Goal: Task Accomplishment & Management: Complete application form

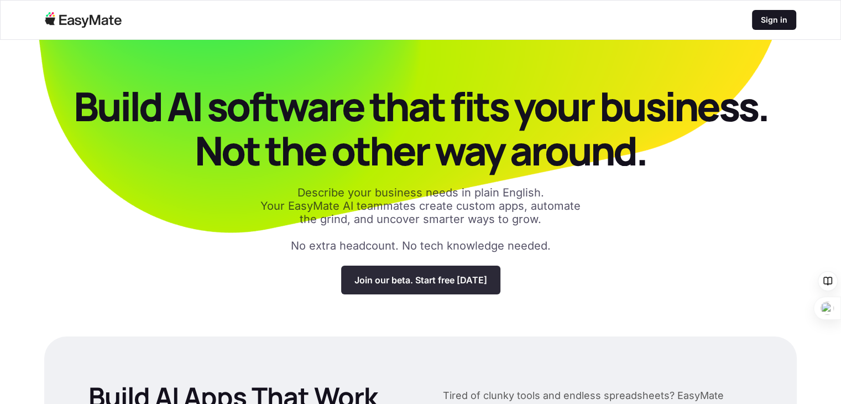
click at [449, 279] on p "Join our beta. Start free [DATE]" at bounding box center [421, 279] width 133 height 11
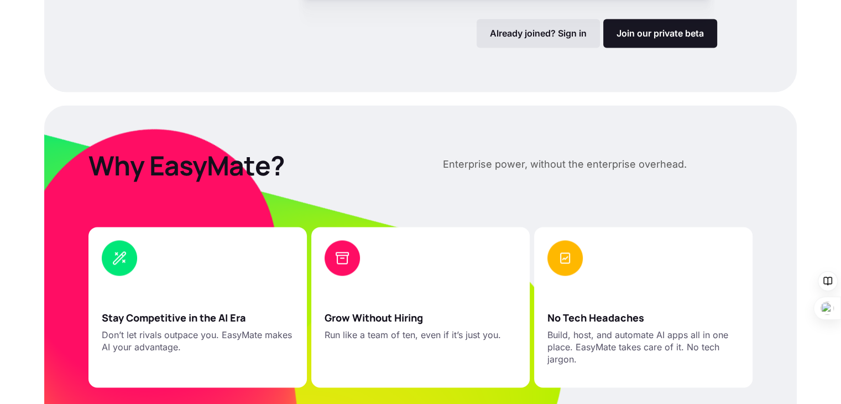
scroll to position [1438, 0]
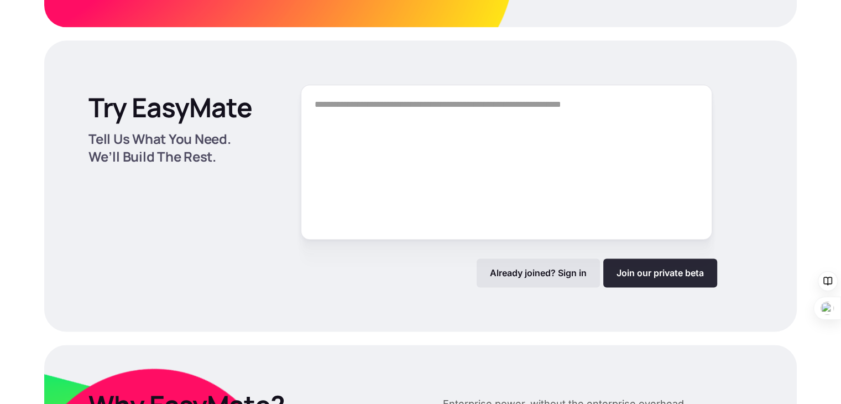
click at [662, 287] on link "Join our private beta" at bounding box center [661, 272] width 114 height 29
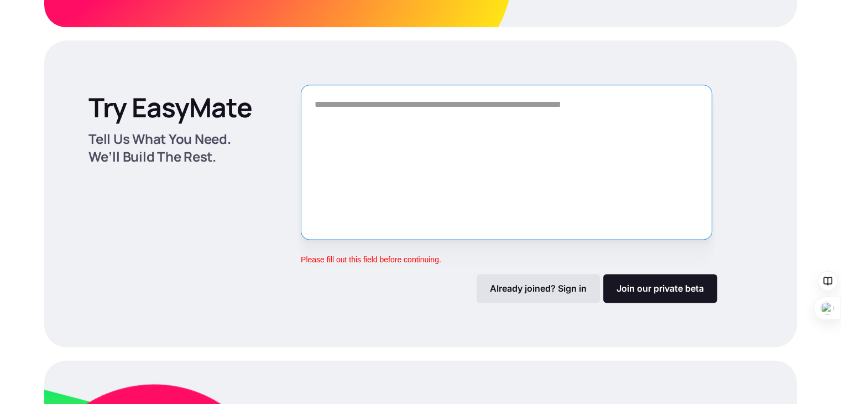
click at [367, 195] on textarea "Form" at bounding box center [507, 162] width 412 height 155
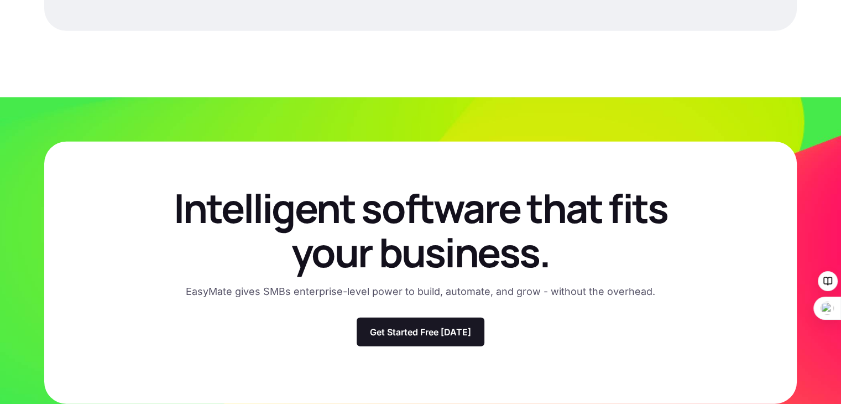
scroll to position [3273, 0]
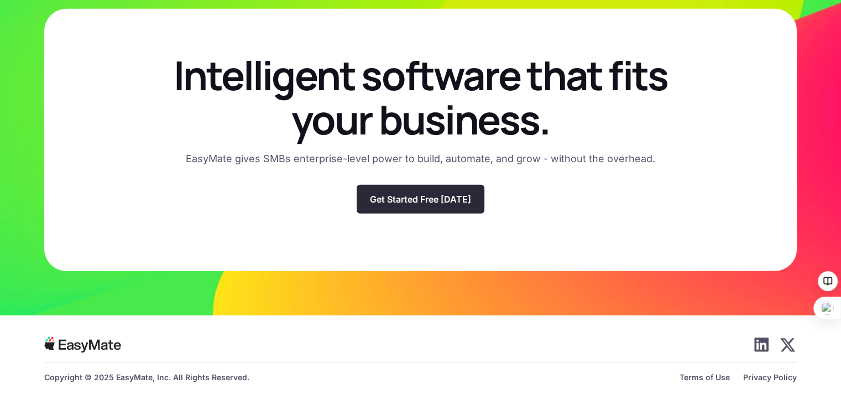
click at [421, 204] on p "Get Started Free Today" at bounding box center [420, 199] width 101 height 11
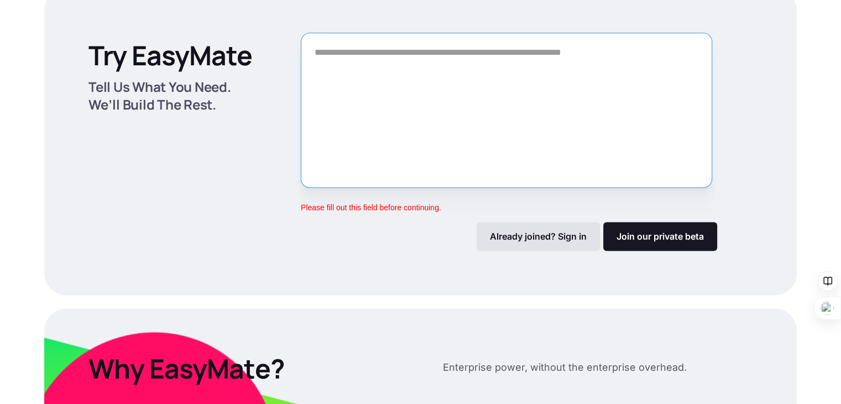
click at [478, 134] on textarea "Form" at bounding box center [507, 110] width 412 height 155
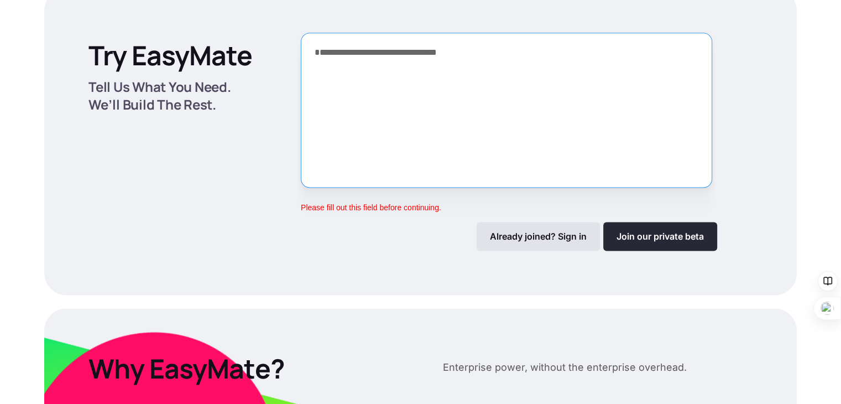
type textarea "**********"
click at [686, 251] on link "Join our private beta" at bounding box center [661, 236] width 114 height 29
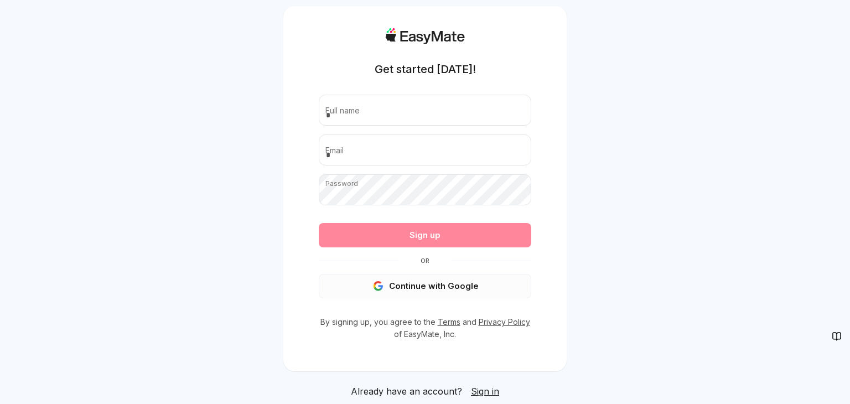
click at [428, 290] on button "Continue with Google" at bounding box center [425, 286] width 212 height 24
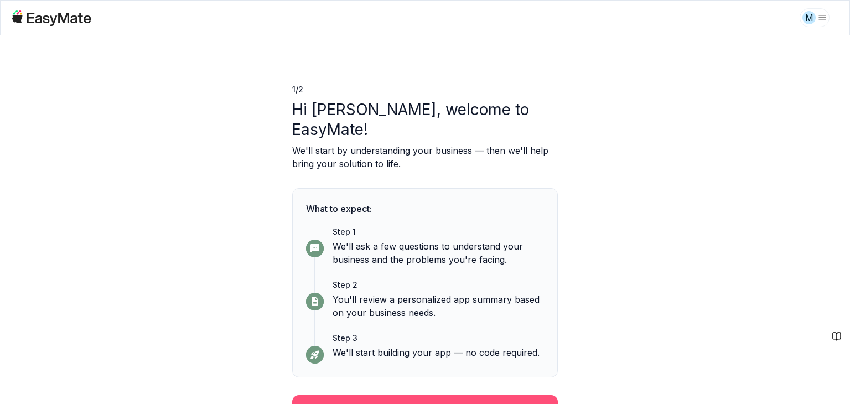
click at [410, 395] on button "Continue" at bounding box center [425, 409] width 266 height 29
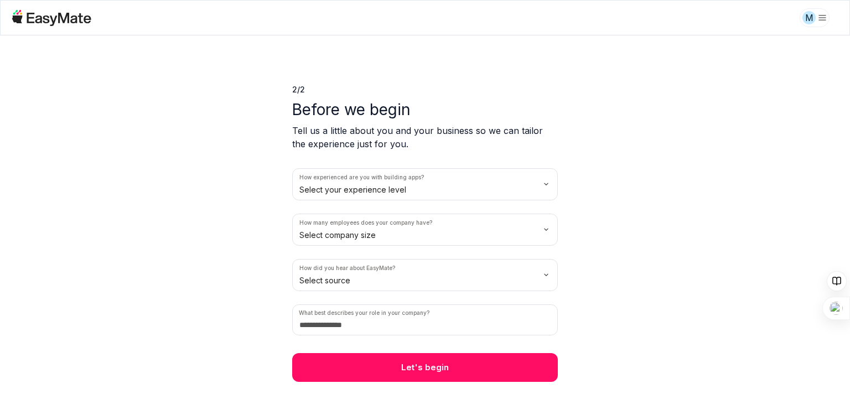
click at [386, 186] on html "M 2 / 2 Before we begin Tell us a little about you and your business so we can …" at bounding box center [425, 202] width 850 height 404
click at [366, 235] on html "M 2 / 2 Before we begin Tell us a little about you and your business so we can …" at bounding box center [425, 202] width 850 height 404
click at [357, 285] on html "M 2 / 2 Before we begin Tell us a little about you and your business so we can …" at bounding box center [425, 202] width 850 height 404
click at [366, 324] on input at bounding box center [425, 319] width 266 height 31
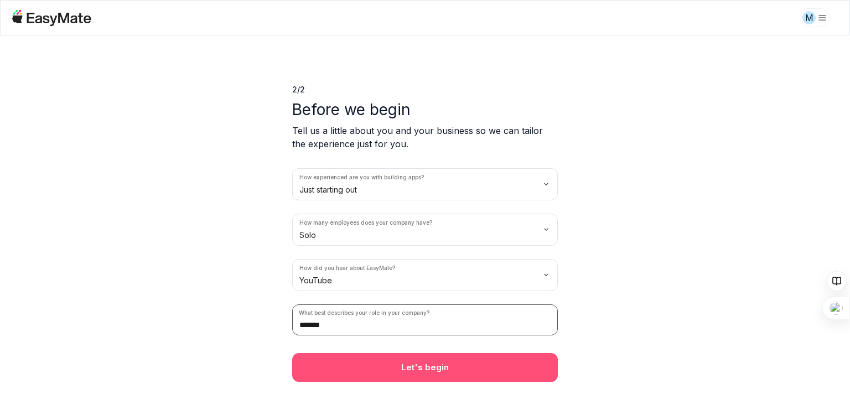
type input "*******"
click at [412, 357] on button "Let's begin" at bounding box center [425, 367] width 266 height 29
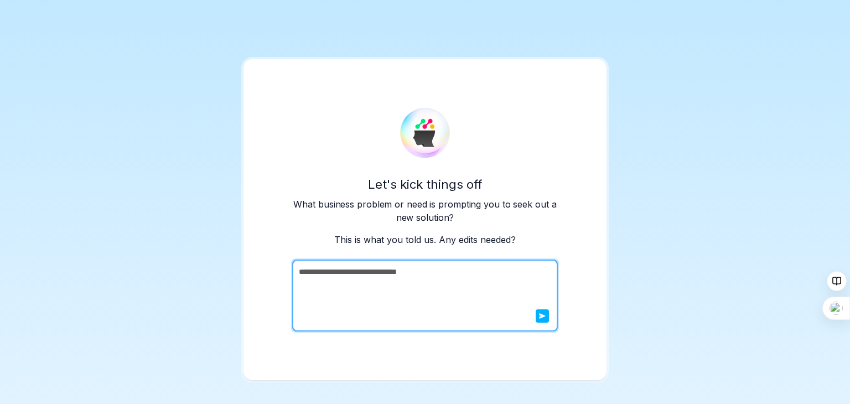
click at [427, 295] on textarea "**********" at bounding box center [423, 295] width 263 height 72
click at [458, 279] on textarea "**********" at bounding box center [423, 295] width 263 height 72
click at [546, 315] on button "submit" at bounding box center [542, 315] width 13 height 13
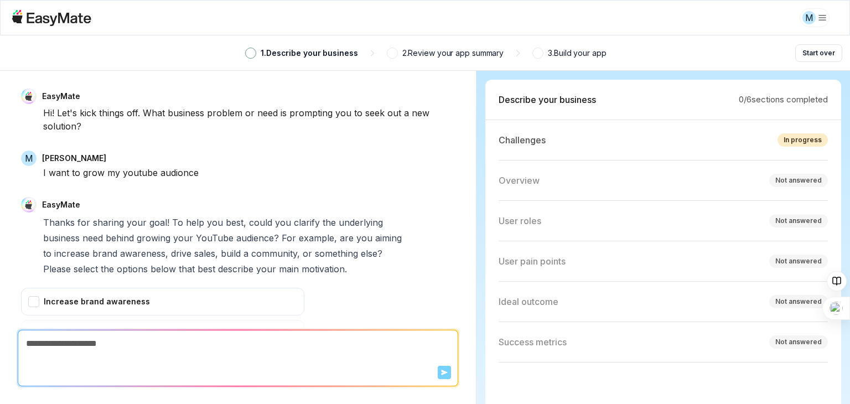
scroll to position [226, 0]
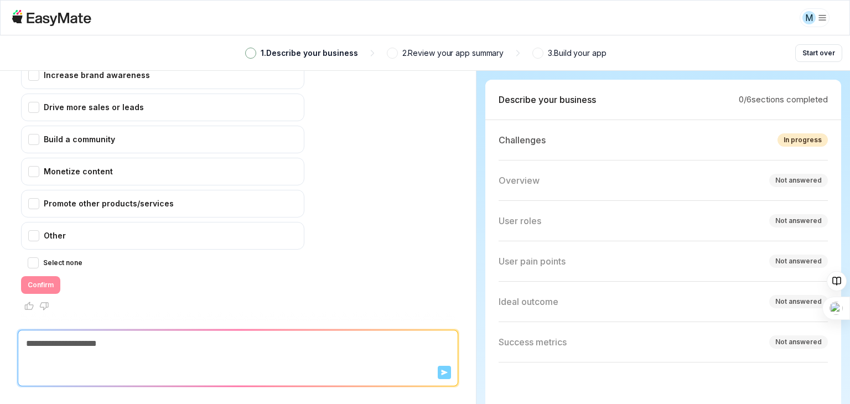
type textarea "*"
